Goal: Information Seeking & Learning: Find specific fact

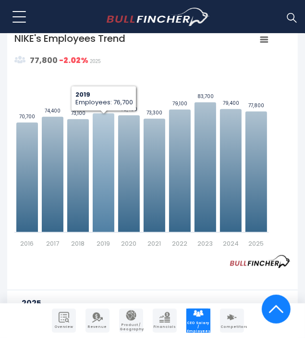
scroll to position [401, 0]
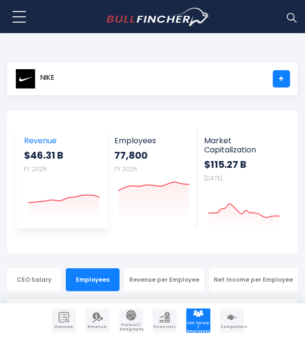
click at [45, 149] on strong "$46.31 B" at bounding box center [62, 155] width 76 height 12
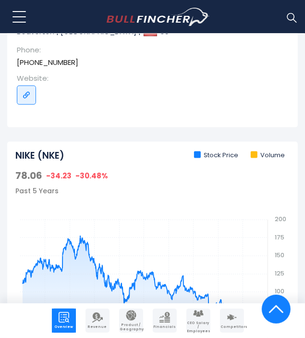
scroll to position [511, 0]
